Goal: Navigation & Orientation: Find specific page/section

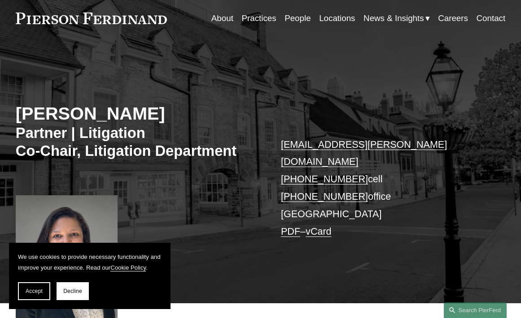
scroll to position [81, 0]
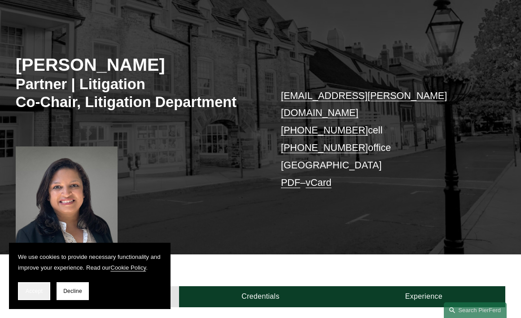
click at [38, 292] on span "Accept" at bounding box center [34, 291] width 17 height 6
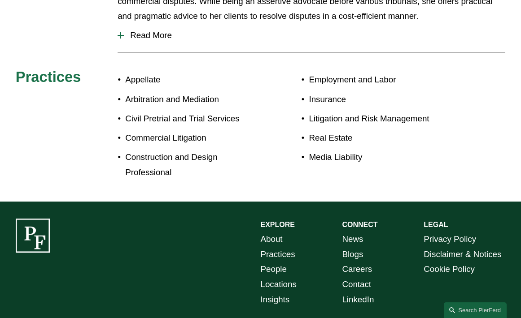
scroll to position [444, 0]
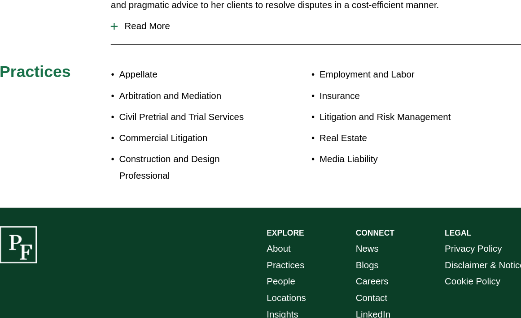
click at [278, 231] on link "About" at bounding box center [272, 238] width 22 height 15
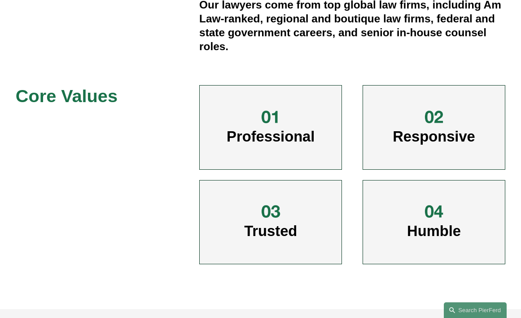
scroll to position [371, 0]
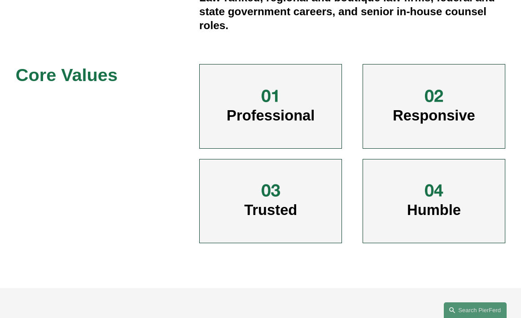
click at [274, 89] on div at bounding box center [270, 96] width 21 height 21
click at [274, 86] on div at bounding box center [270, 96] width 21 height 21
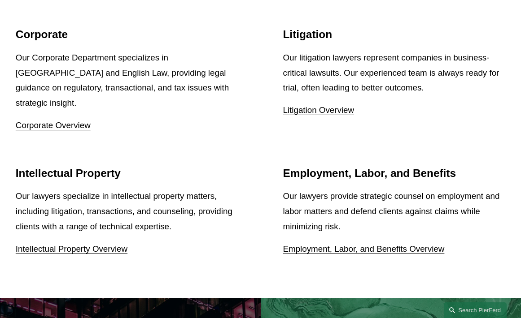
scroll to position [1464, 0]
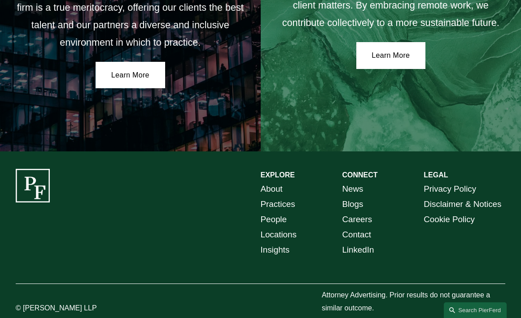
drag, startPoint x: 97, startPoint y: 295, endPoint x: 24, endPoint y: 294, distance: 73.1
click at [24, 302] on p "© [PERSON_NAME] LLP" at bounding box center [67, 308] width 102 height 13
copy p "Pierson Ferdinand LLP"
